Goal: Transaction & Acquisition: Obtain resource

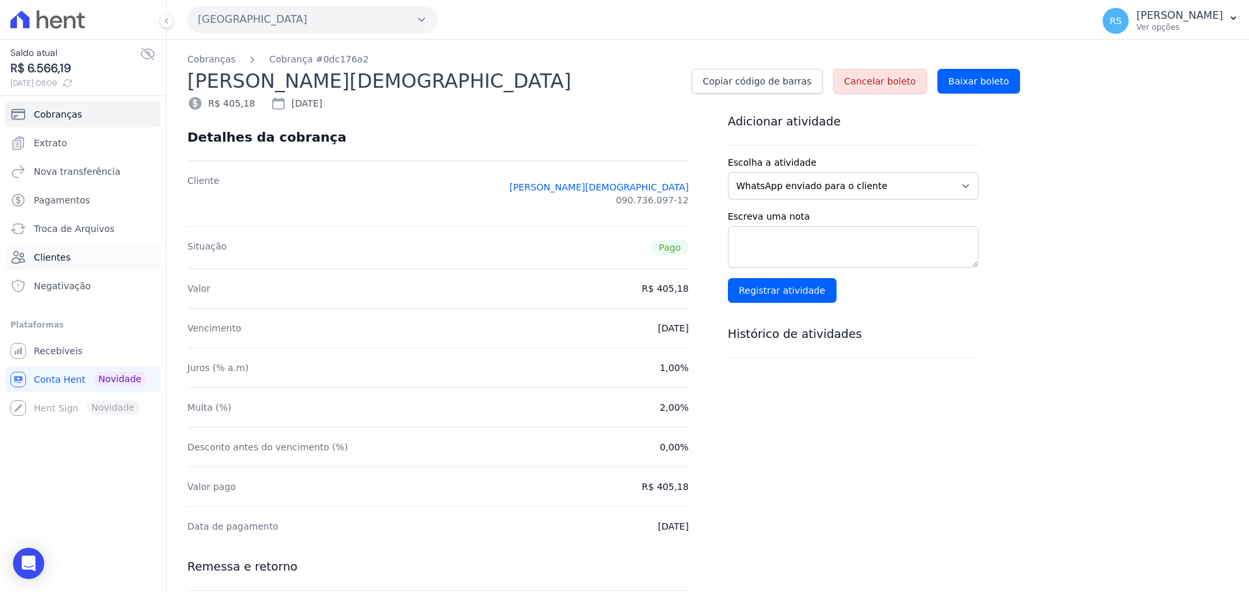
click at [60, 259] on span "Clientes" at bounding box center [52, 257] width 36 height 13
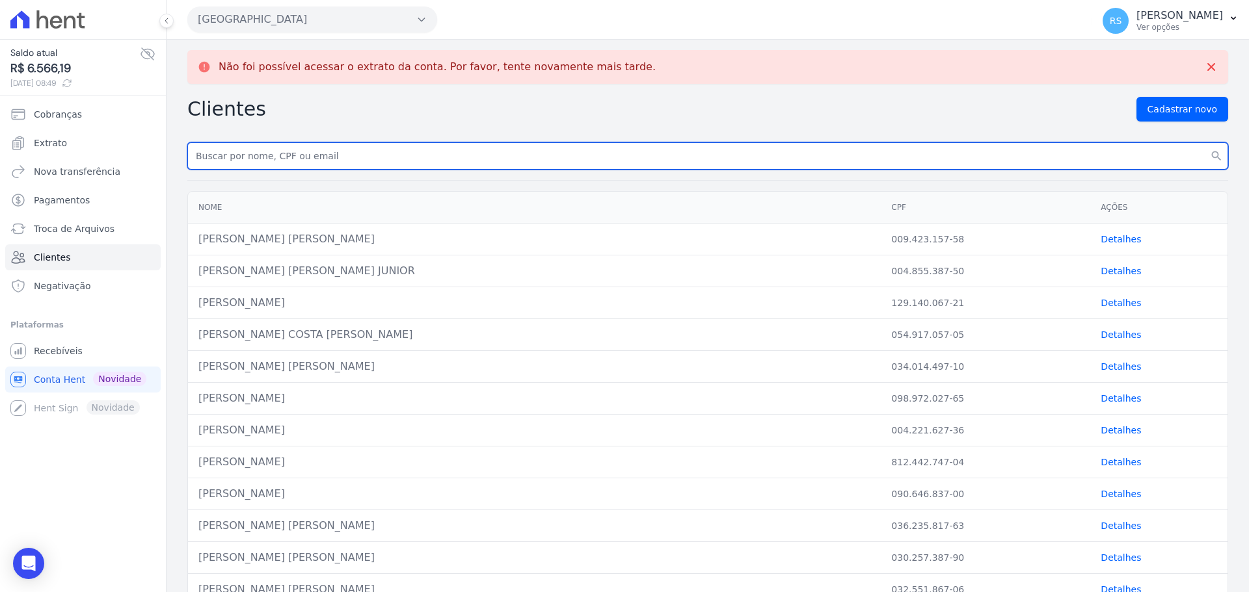
click at [319, 161] on input "text" at bounding box center [707, 155] width 1041 height 27
paste input "[PERSON_NAME] DOS [PERSON_NAME]"
type input "[PERSON_NAME] DOS [PERSON_NAME]"
click at [1204, 142] on button "search" at bounding box center [1215, 155] width 23 height 27
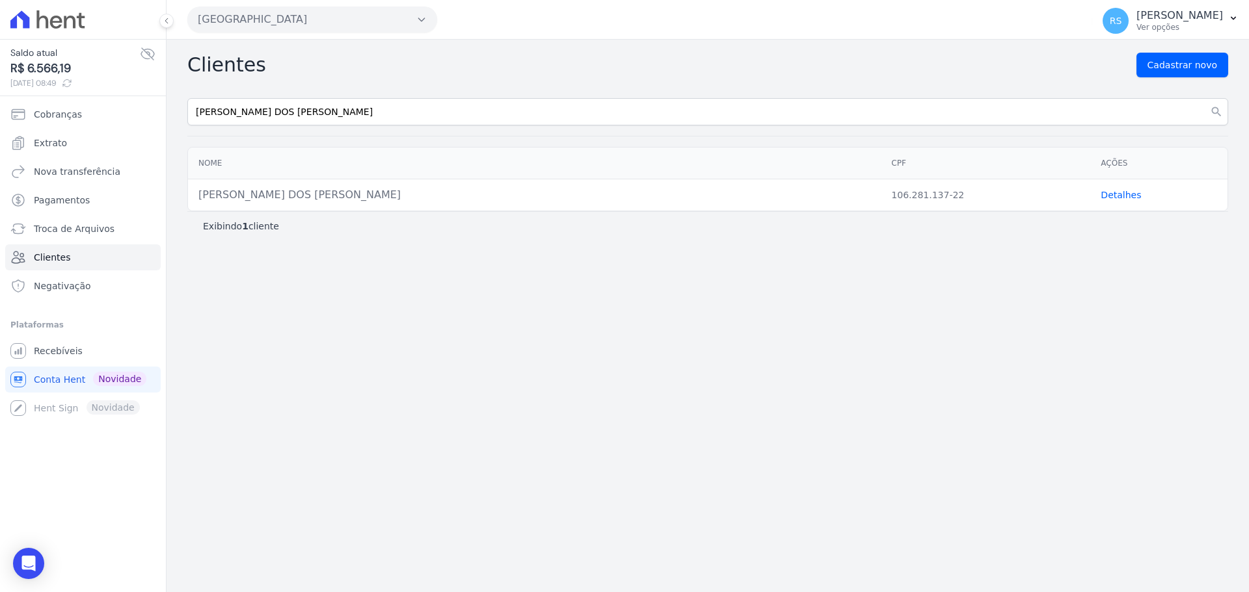
click at [1108, 196] on link "Detalhes" at bounding box center [1120, 195] width 40 height 10
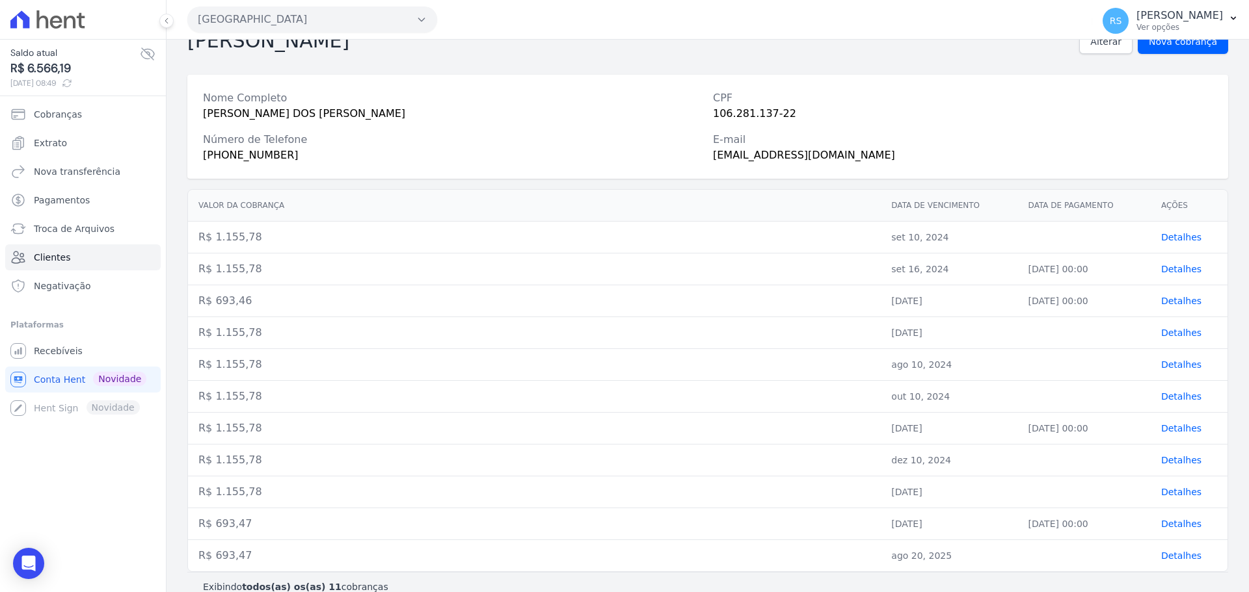
scroll to position [54, 0]
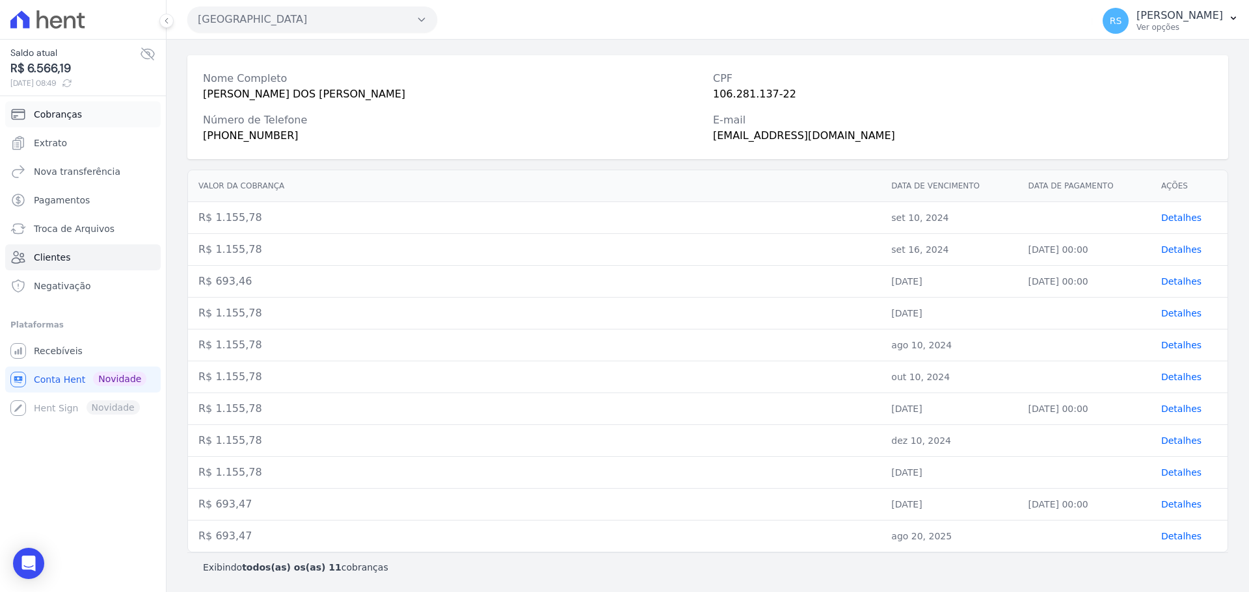
click at [47, 114] on span "Cobranças" at bounding box center [58, 114] width 48 height 13
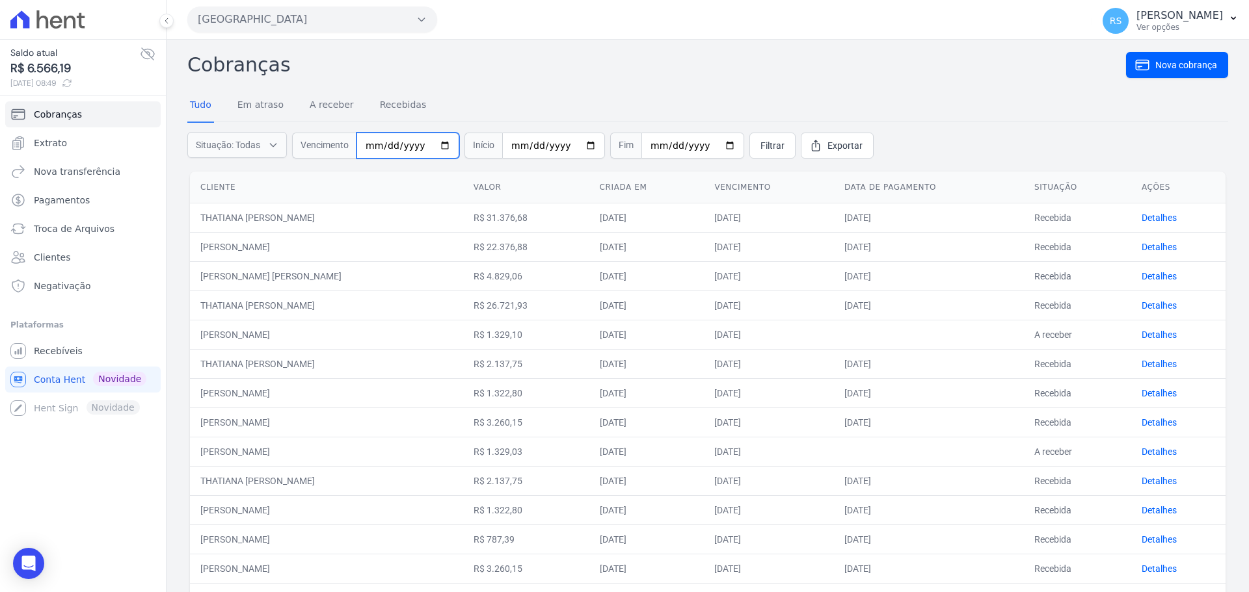
click at [373, 146] on input "date" at bounding box center [407, 146] width 103 height 26
type input "[DATE]"
click at [760, 148] on span "Filtrar" at bounding box center [772, 145] width 24 height 13
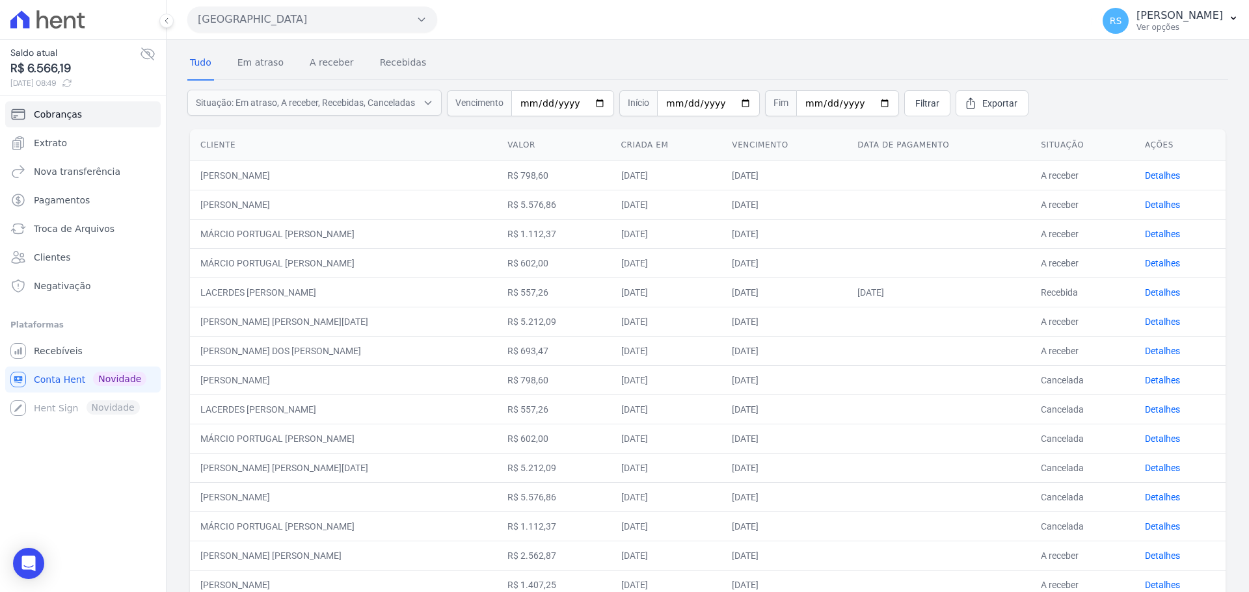
scroll to position [65, 0]
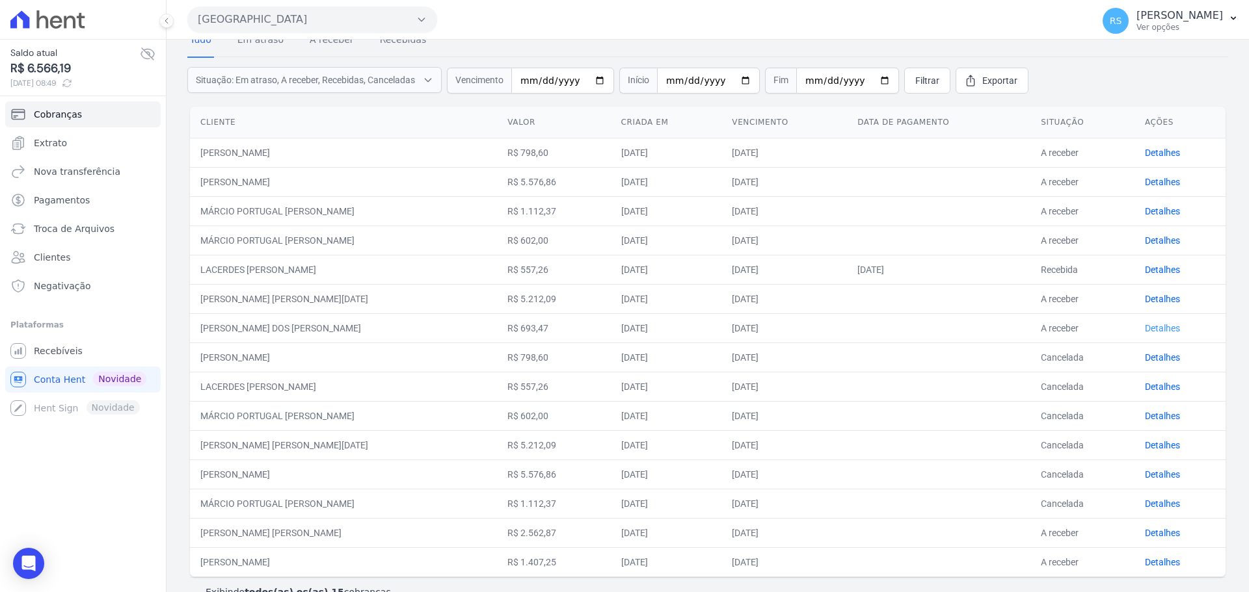
click at [1145, 329] on link "Detalhes" at bounding box center [1162, 328] width 35 height 10
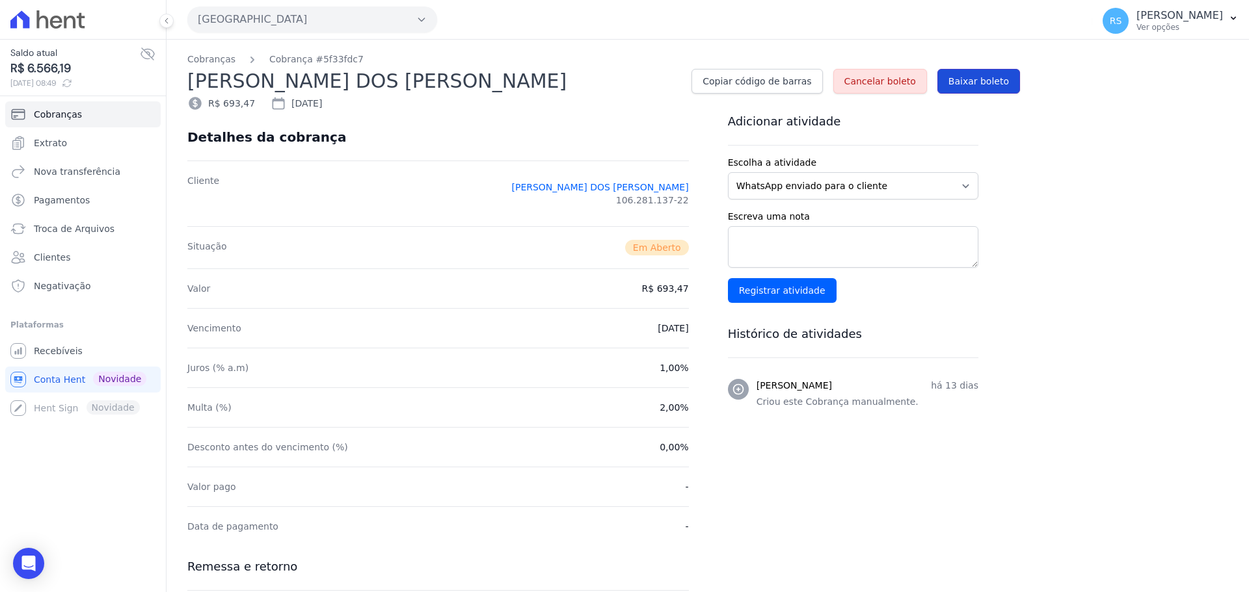
click at [1001, 81] on span "Baixar boleto" at bounding box center [978, 81] width 60 height 13
